Goal: Information Seeking & Learning: Learn about a topic

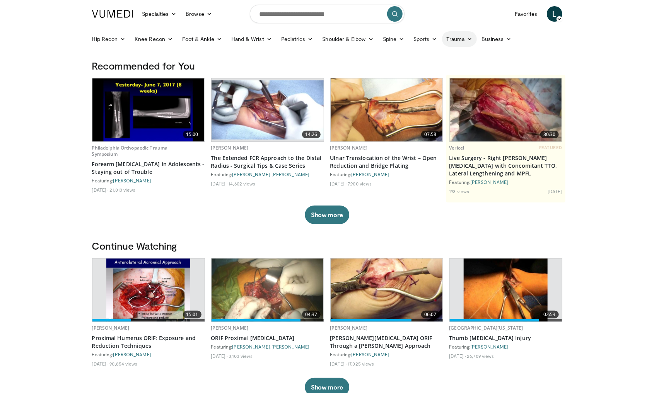
click at [461, 42] on link "Trauma" at bounding box center [459, 38] width 35 height 15
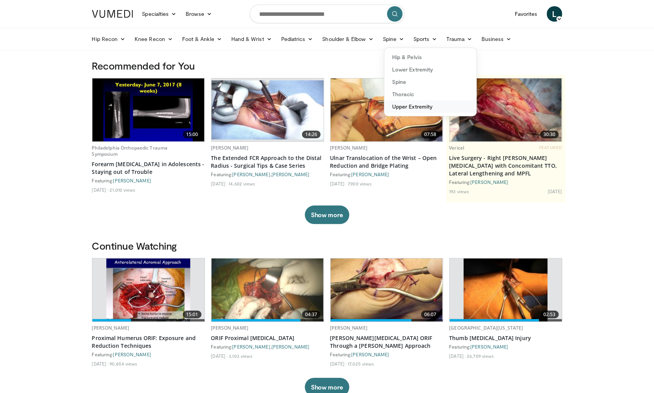
click at [427, 106] on link "Upper Extremity" at bounding box center [430, 107] width 92 height 12
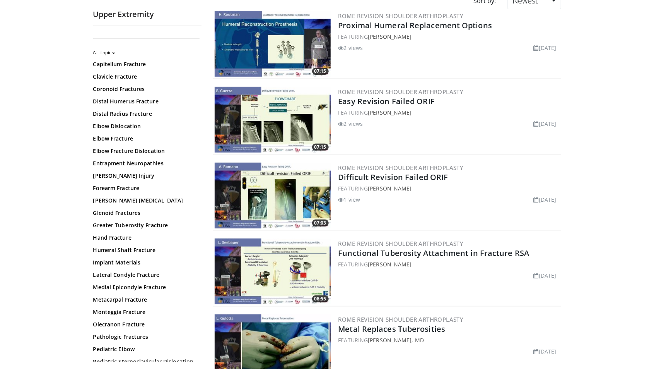
scroll to position [77, 0]
click at [153, 101] on link "Distal Humerus Fracture" at bounding box center [145, 101] width 104 height 8
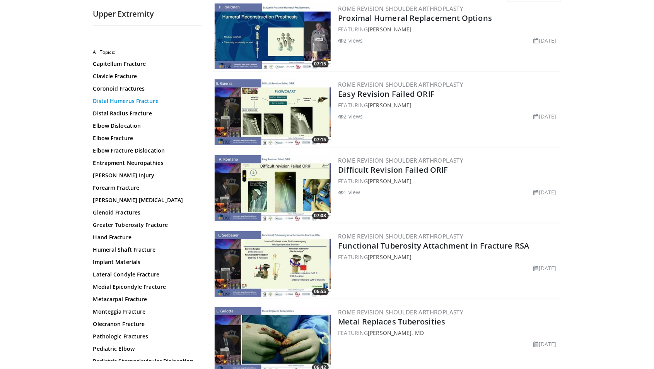
scroll to position [101, 0]
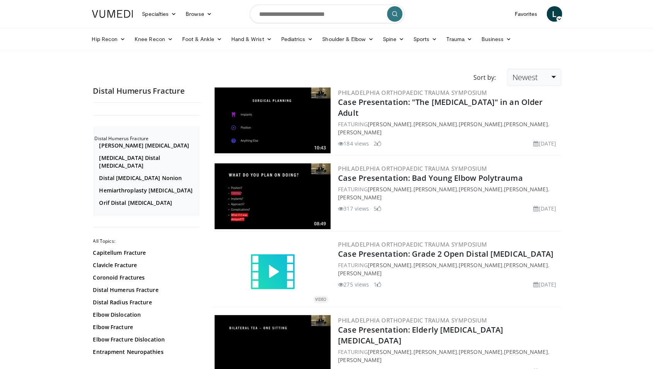
click at [540, 77] on link "Newest" at bounding box center [533, 77] width 53 height 17
click at [546, 110] on link "Thumbs Up" at bounding box center [538, 108] width 61 height 12
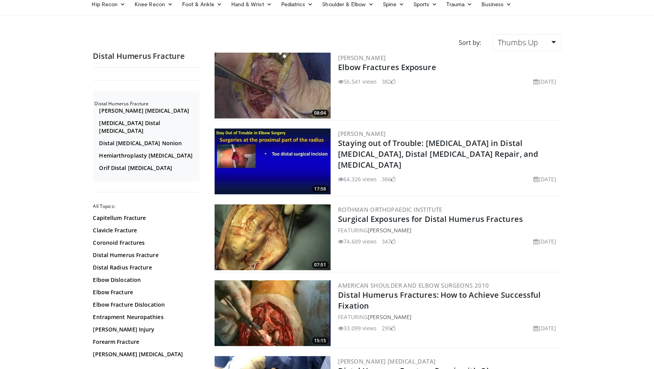
click at [286, 243] on img at bounding box center [273, 237] width 116 height 66
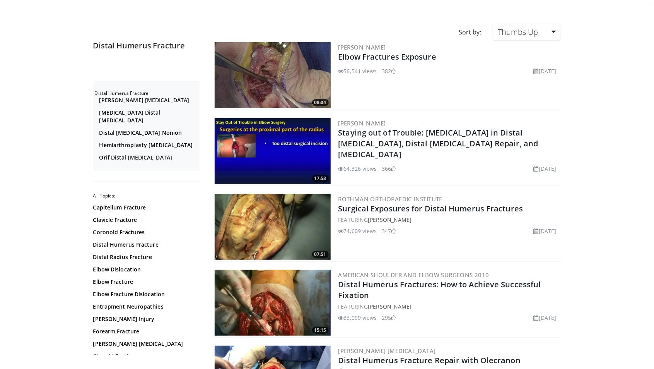
scroll to position [60, 0]
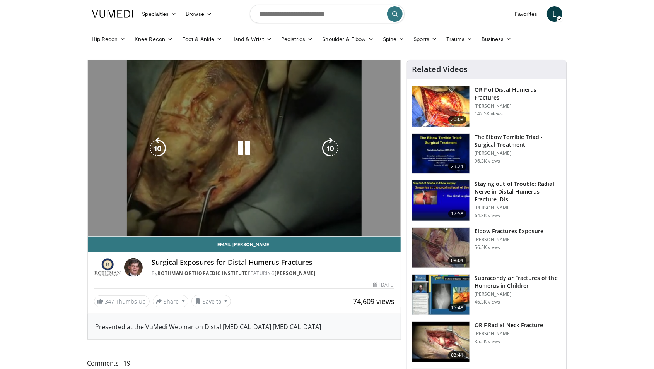
click at [242, 162] on div "10 seconds Tap to unmute" at bounding box center [244, 148] width 313 height 176
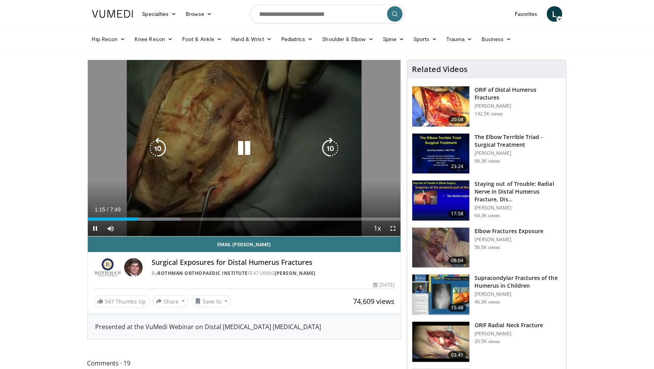
click at [250, 148] on icon "Video Player" at bounding box center [244, 148] width 22 height 22
